Goal: Transaction & Acquisition: Purchase product/service

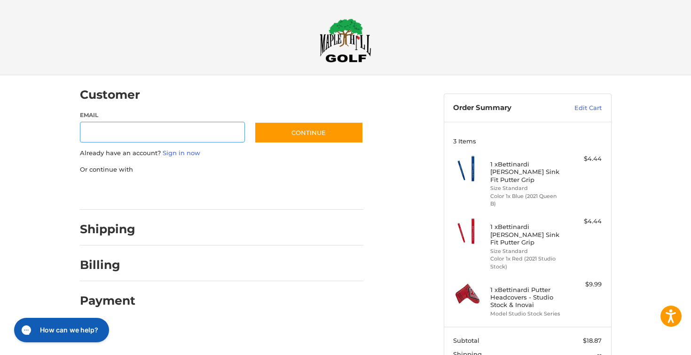
scroll to position [4, 0]
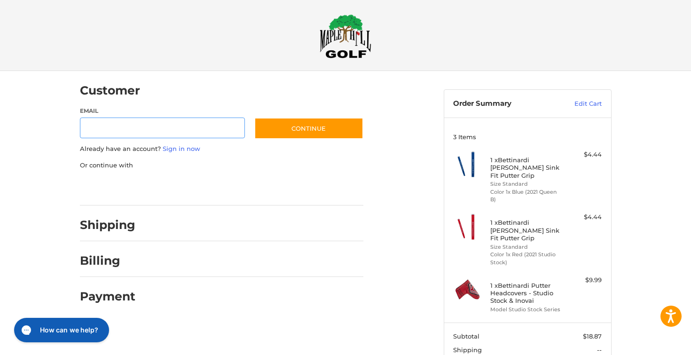
click at [185, 123] on input "Email" at bounding box center [162, 128] width 165 height 21
type input "**********"
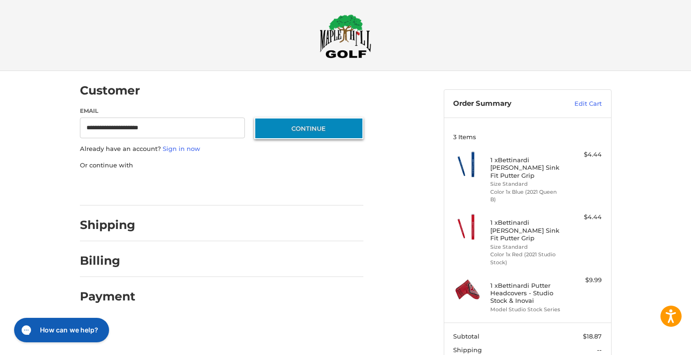
click at [310, 127] on button "Continue" at bounding box center [308, 129] width 109 height 22
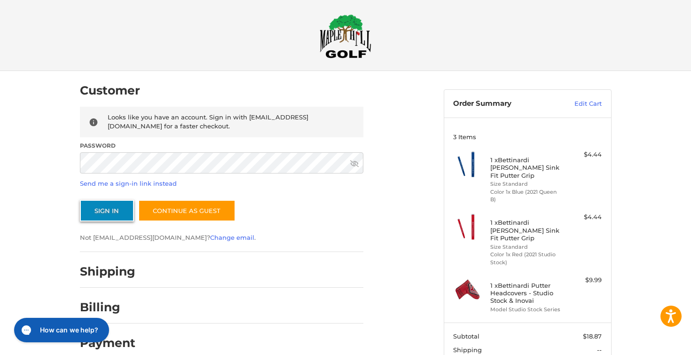
click at [114, 219] on button "Sign In" at bounding box center [107, 211] width 54 height 22
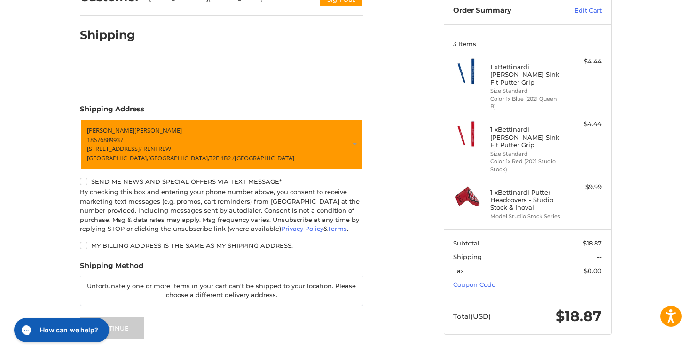
scroll to position [92, 0]
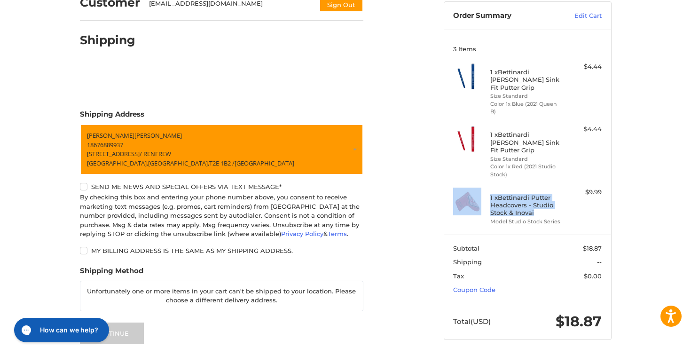
drag, startPoint x: 545, startPoint y: 199, endPoint x: 490, endPoint y: 181, distance: 58.0
click at [490, 194] on h4 "1 x Bettinardi Putter Headcovers - Studio Stock & Inovai" at bounding box center [526, 205] width 72 height 23
copy div "1 x Bettinardi Putter Headcovers - Studio Stock & Inovai"
click at [590, 14] on link "Edit Cart" at bounding box center [577, 15] width 47 height 9
